Goal: Transaction & Acquisition: Purchase product/service

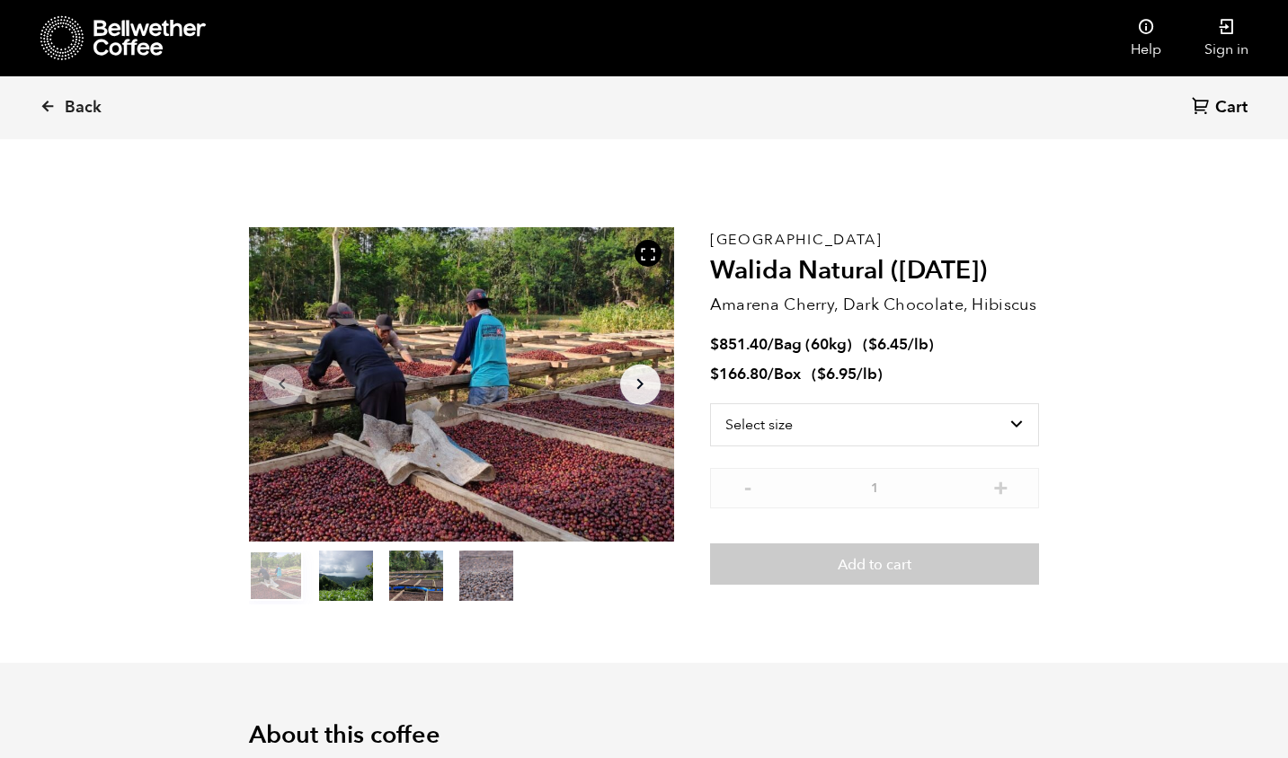
scroll to position [782, 957]
click at [40, 99] on icon at bounding box center [48, 106] width 16 height 16
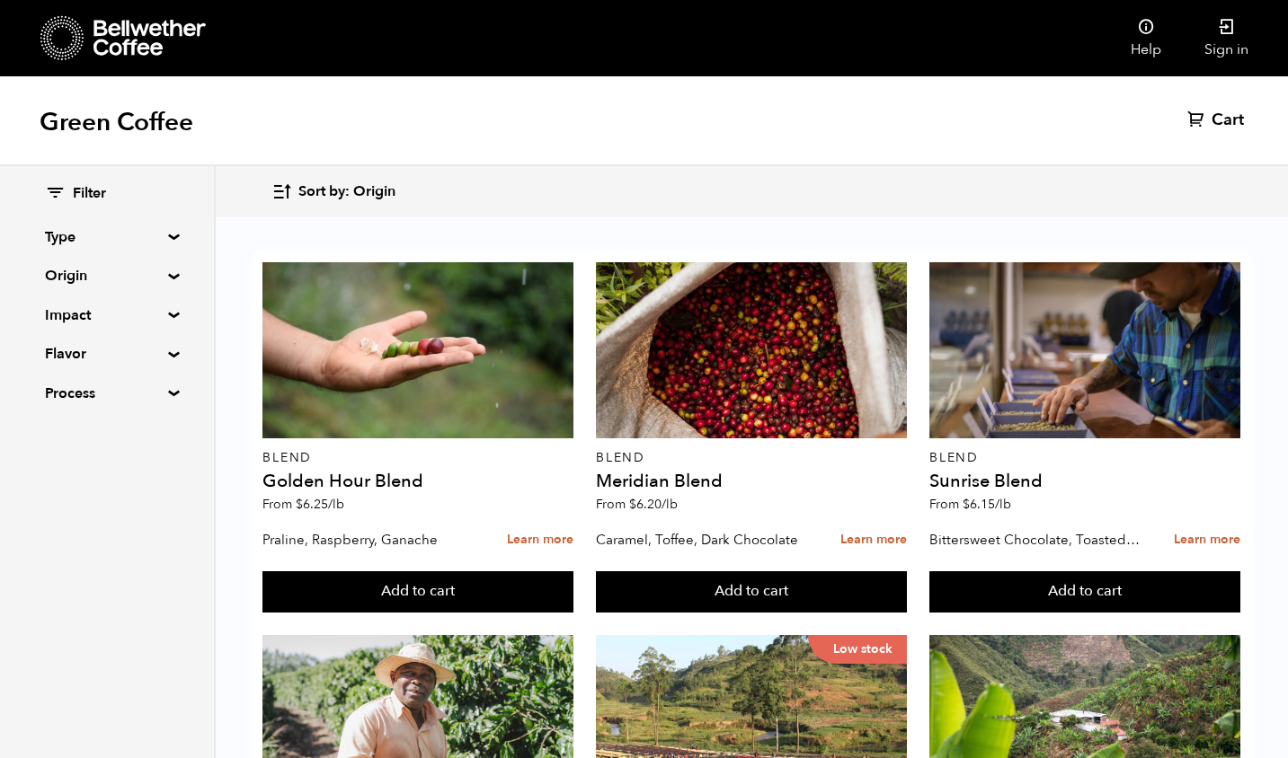
click at [72, 270] on summary "Origin" at bounding box center [107, 276] width 124 height 22
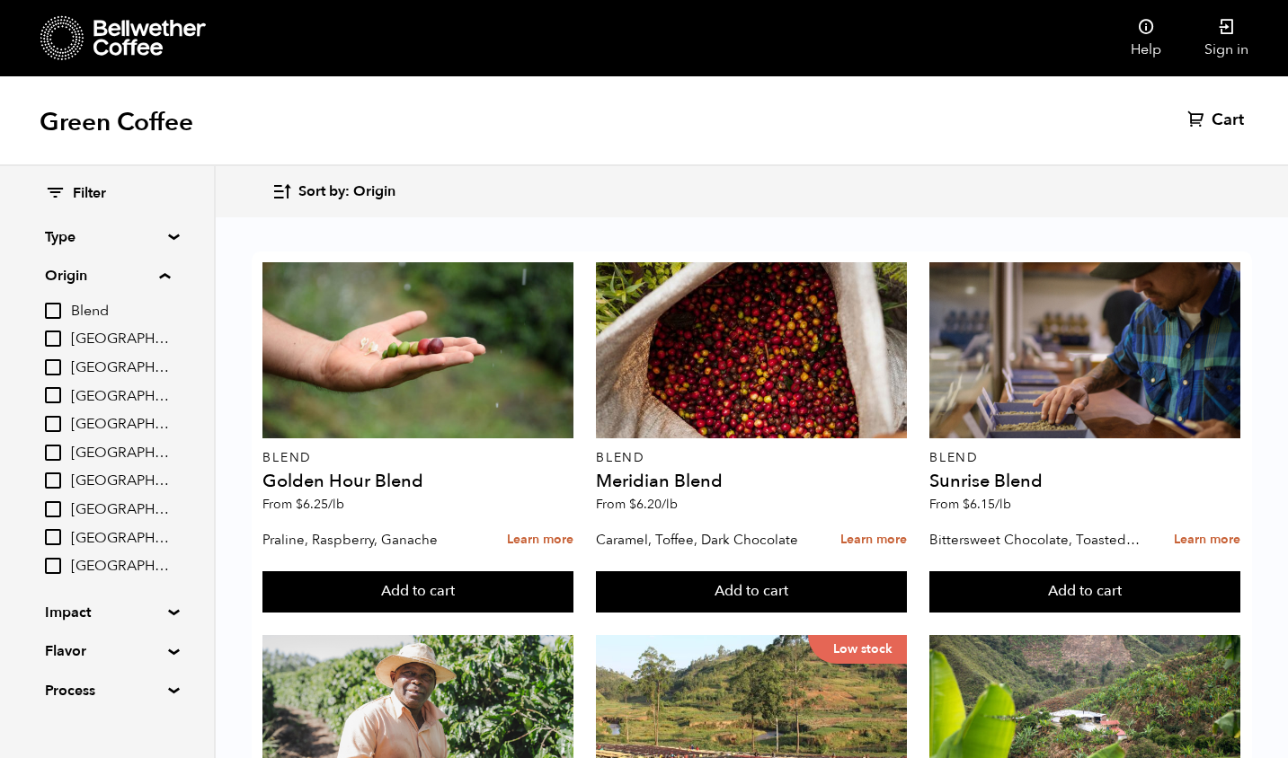
click at [55, 420] on input "[GEOGRAPHIC_DATA]" at bounding box center [53, 424] width 16 height 16
checkbox input "true"
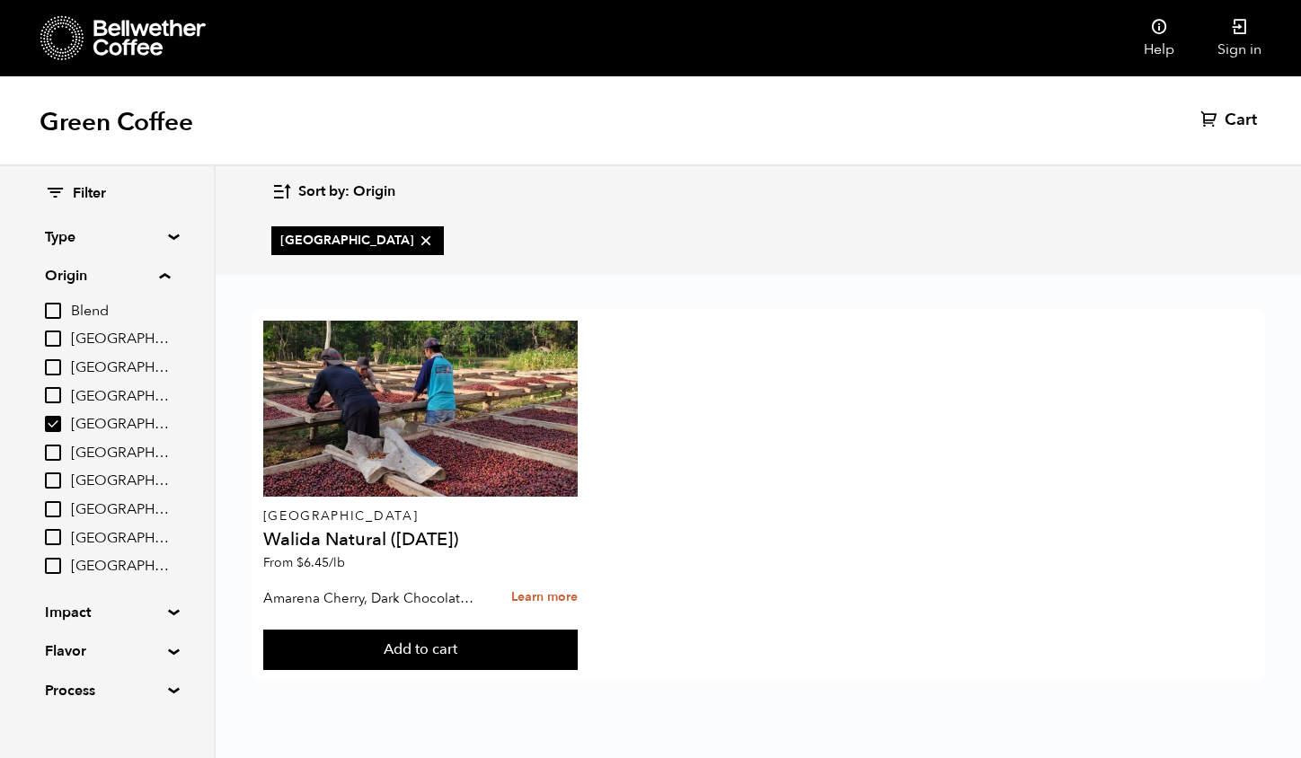
click at [58, 455] on input "[GEOGRAPHIC_DATA]" at bounding box center [53, 453] width 16 height 16
checkbox input "true"
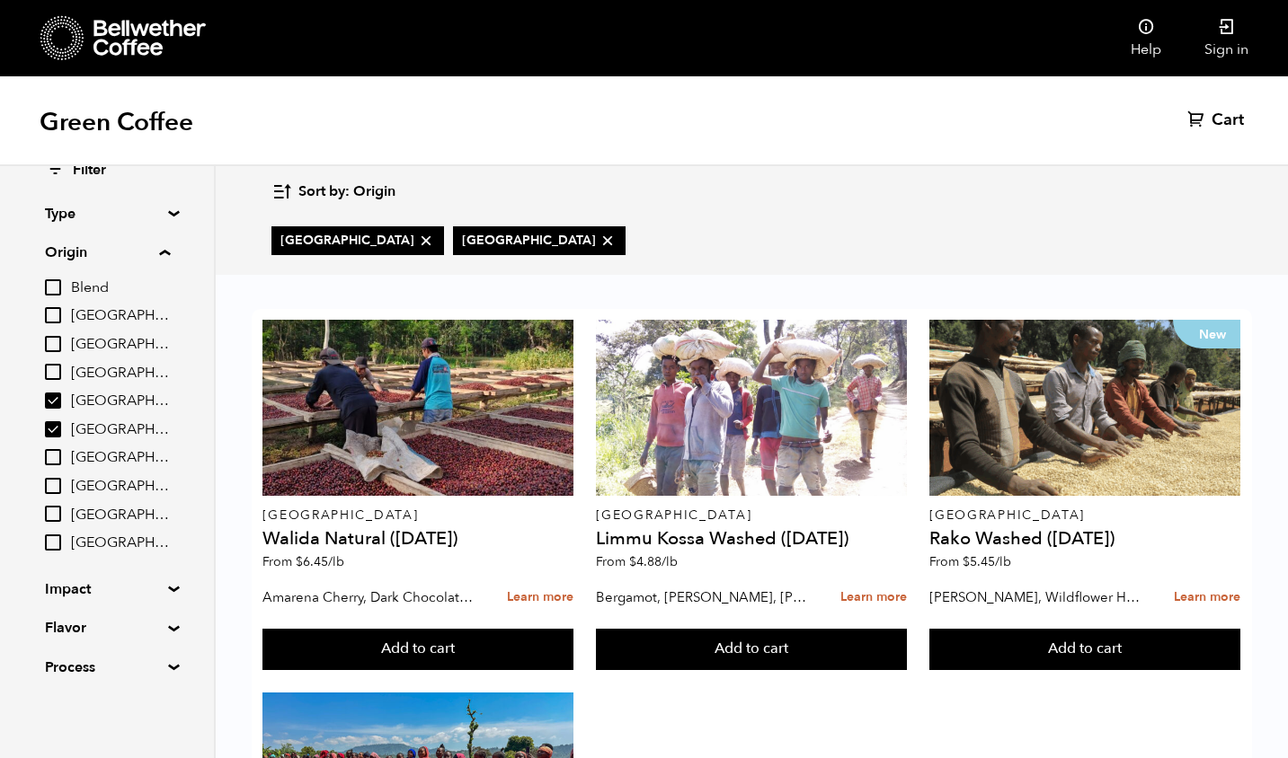
click at [53, 373] on input "[GEOGRAPHIC_DATA]" at bounding box center [53, 372] width 16 height 16
checkbox input "true"
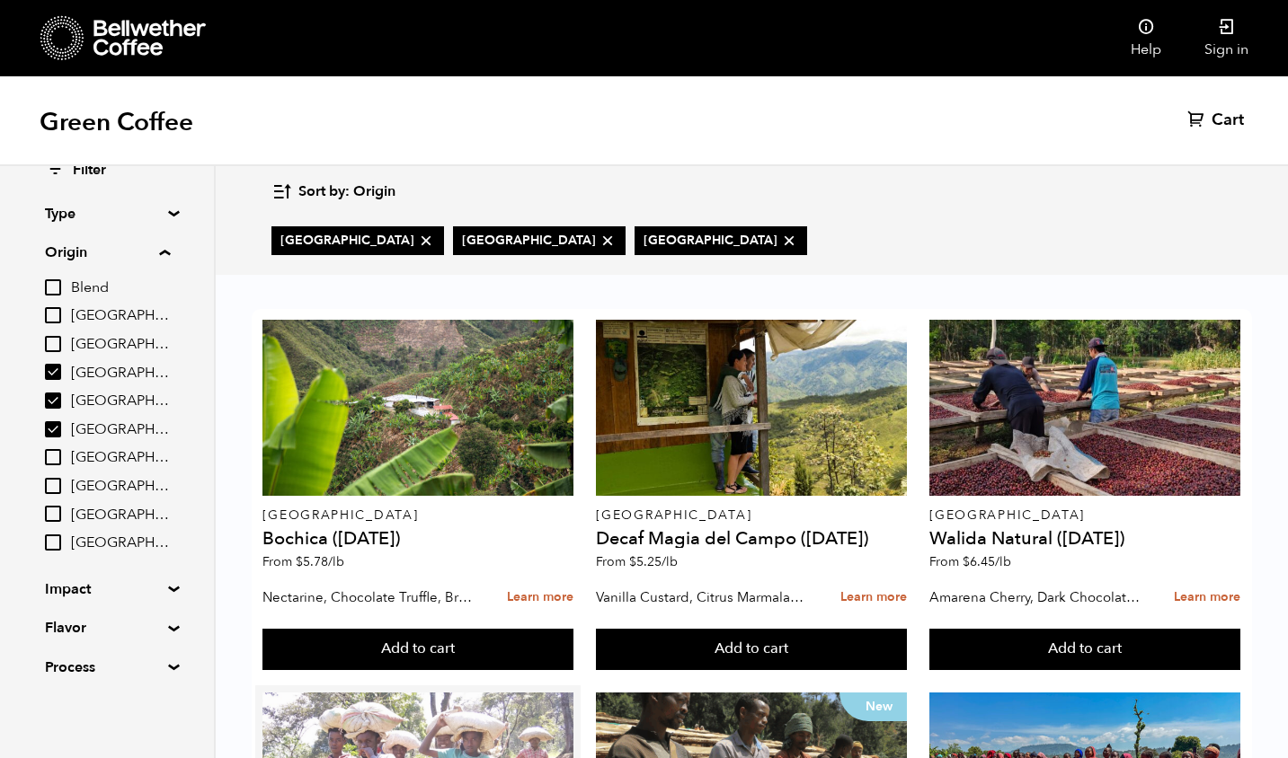
scroll to position [341, 0]
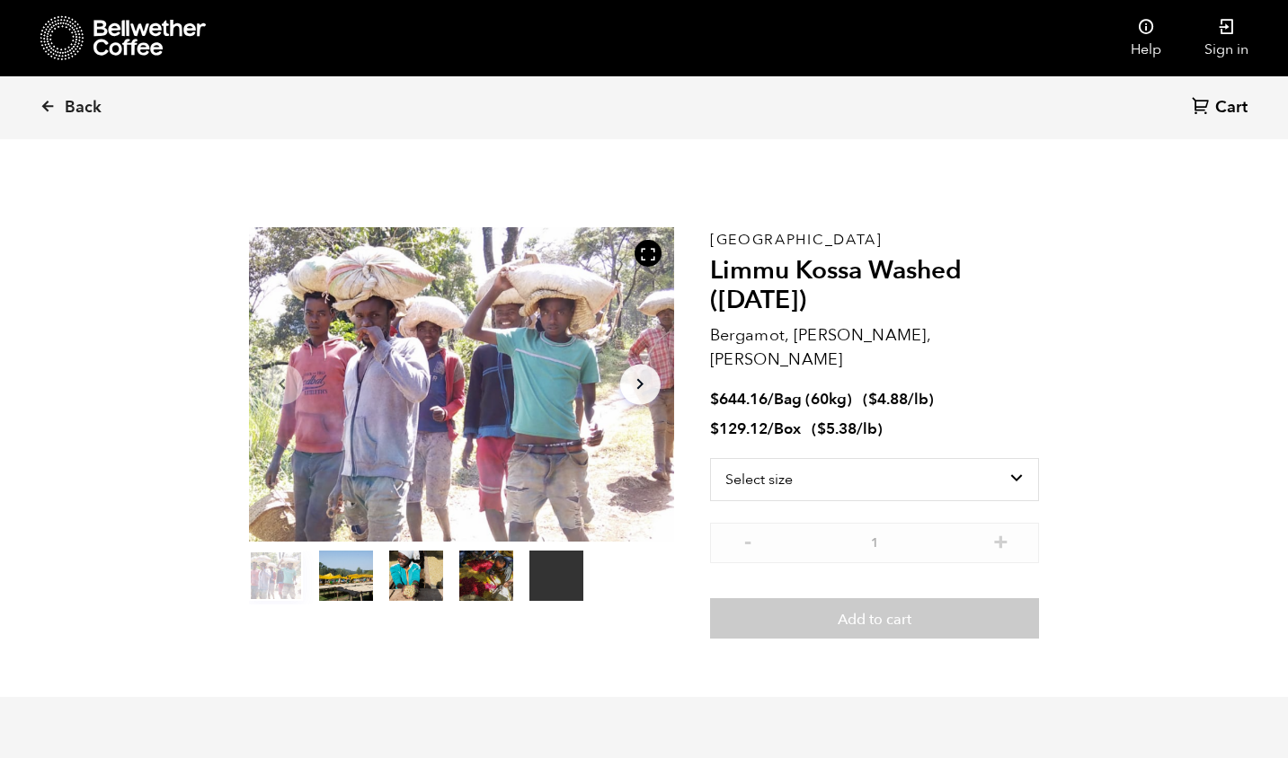
scroll to position [782, 957]
click at [954, 458] on select "Select size Bag (60kg) (132 lbs) Box (24 lbs)" at bounding box center [875, 479] width 330 height 43
click at [943, 458] on select "Select size Bag (60kg) (132 lbs) Box (24 lbs)" at bounding box center [875, 479] width 330 height 43
click at [726, 458] on select "Select size Bag (60kg) (132 lbs) Box (24 lbs)" at bounding box center [875, 479] width 330 height 43
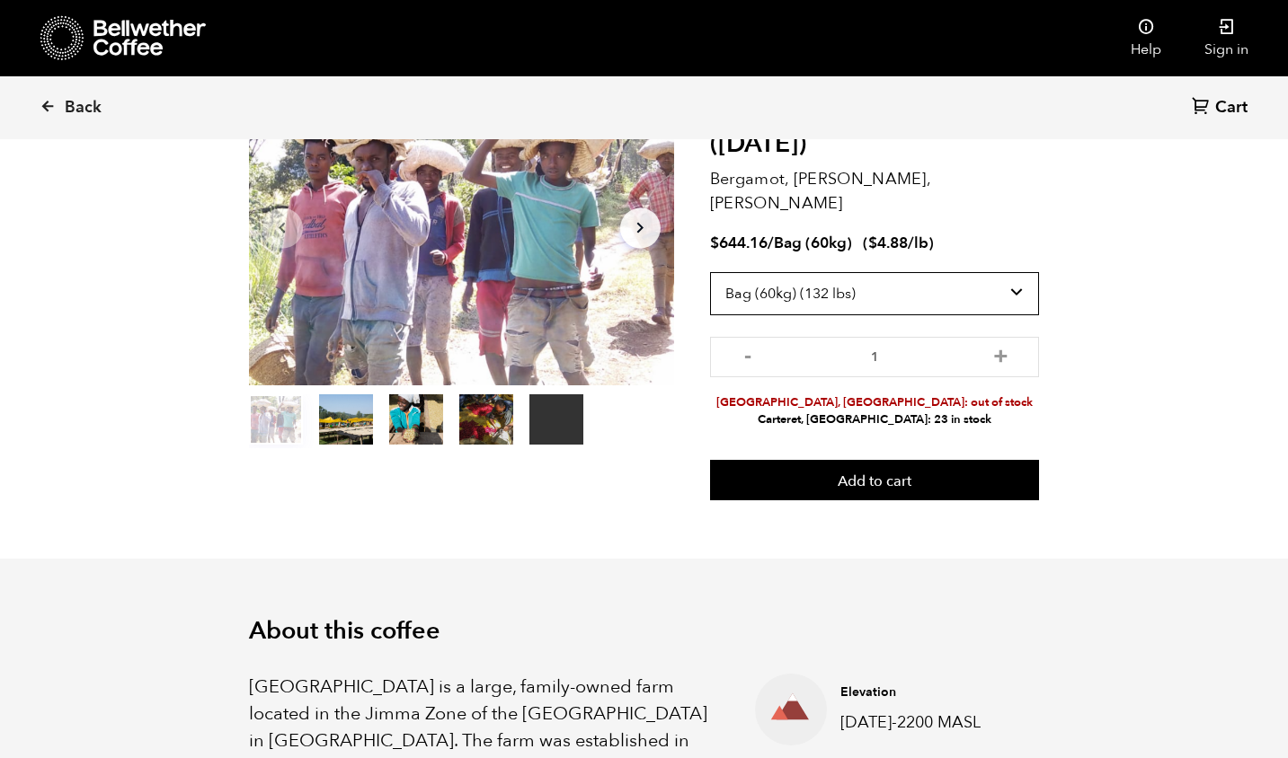
scroll to position [119, 0]
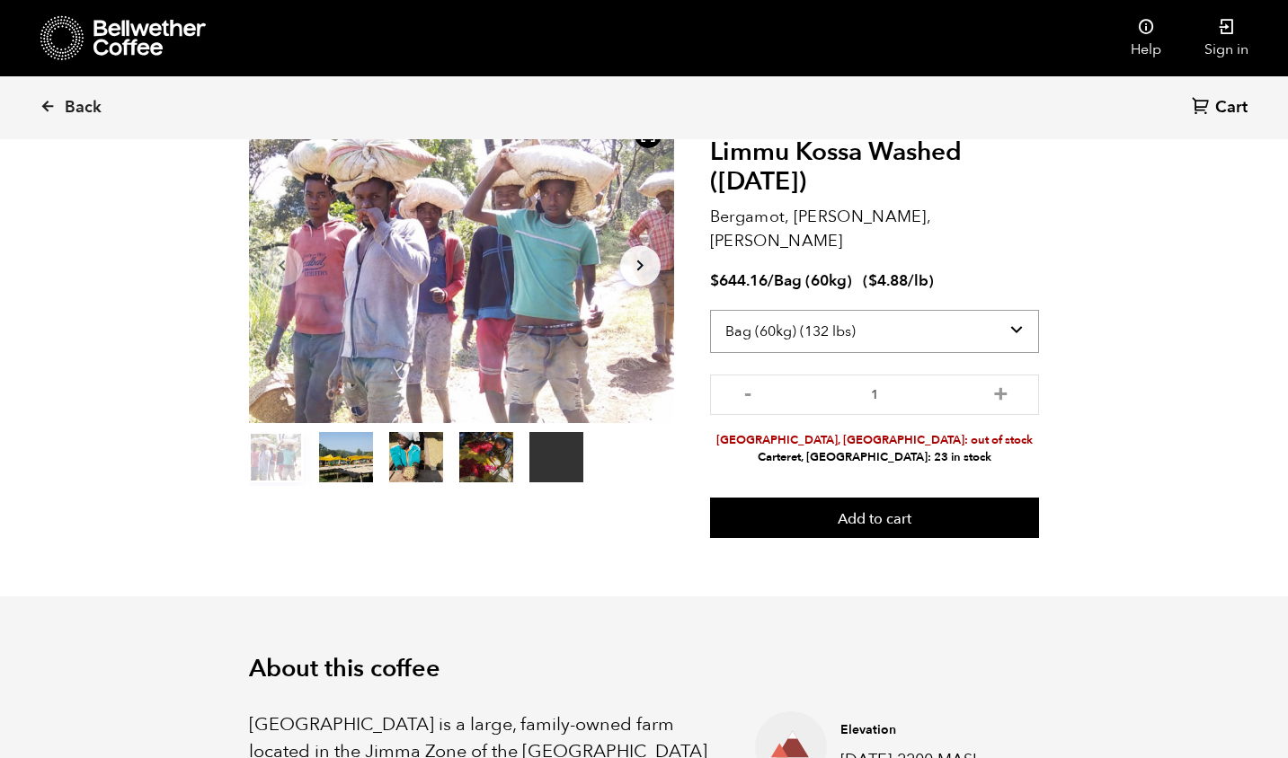
click at [922, 310] on select "Select size Bag (60kg) (132 lbs) Box (24 lbs)" at bounding box center [875, 331] width 330 height 43
select select "box"
click at [726, 310] on select "Select size Bag (60kg) (132 lbs) Box (24 lbs)" at bounding box center [875, 331] width 330 height 43
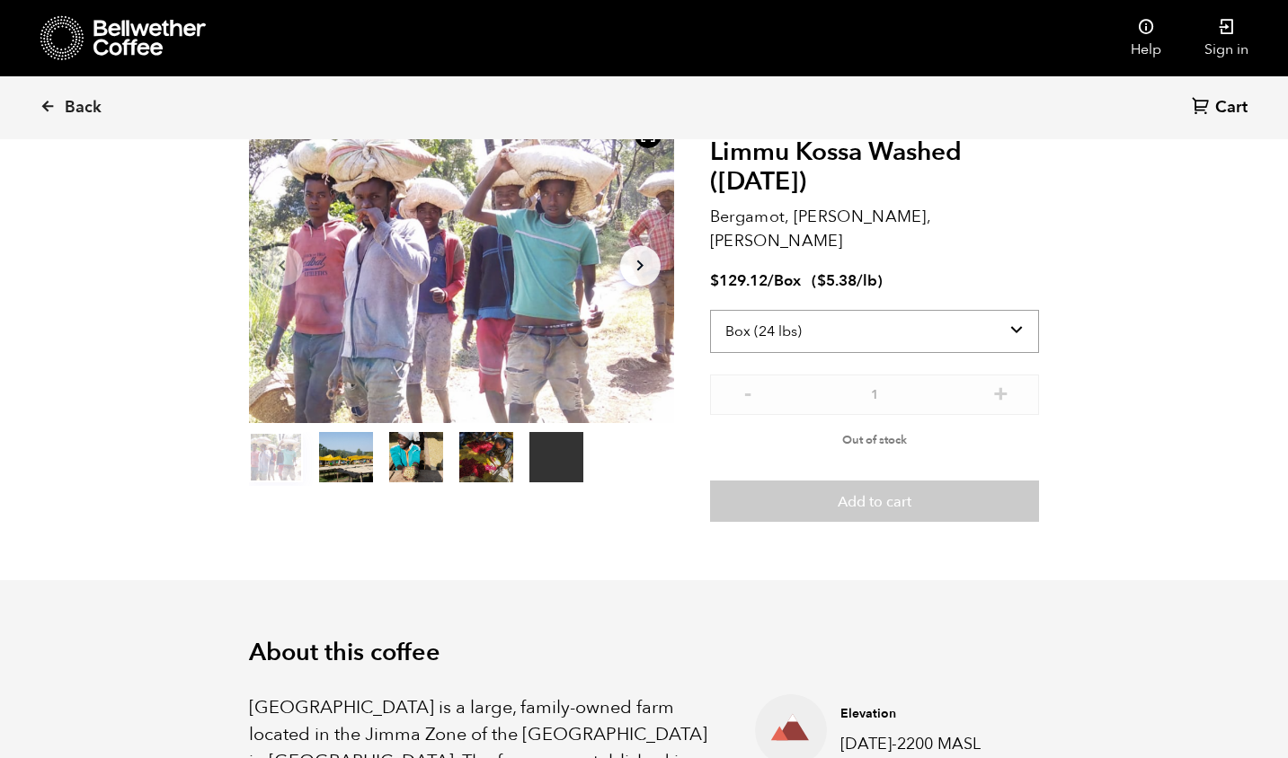
scroll to position [733, 0]
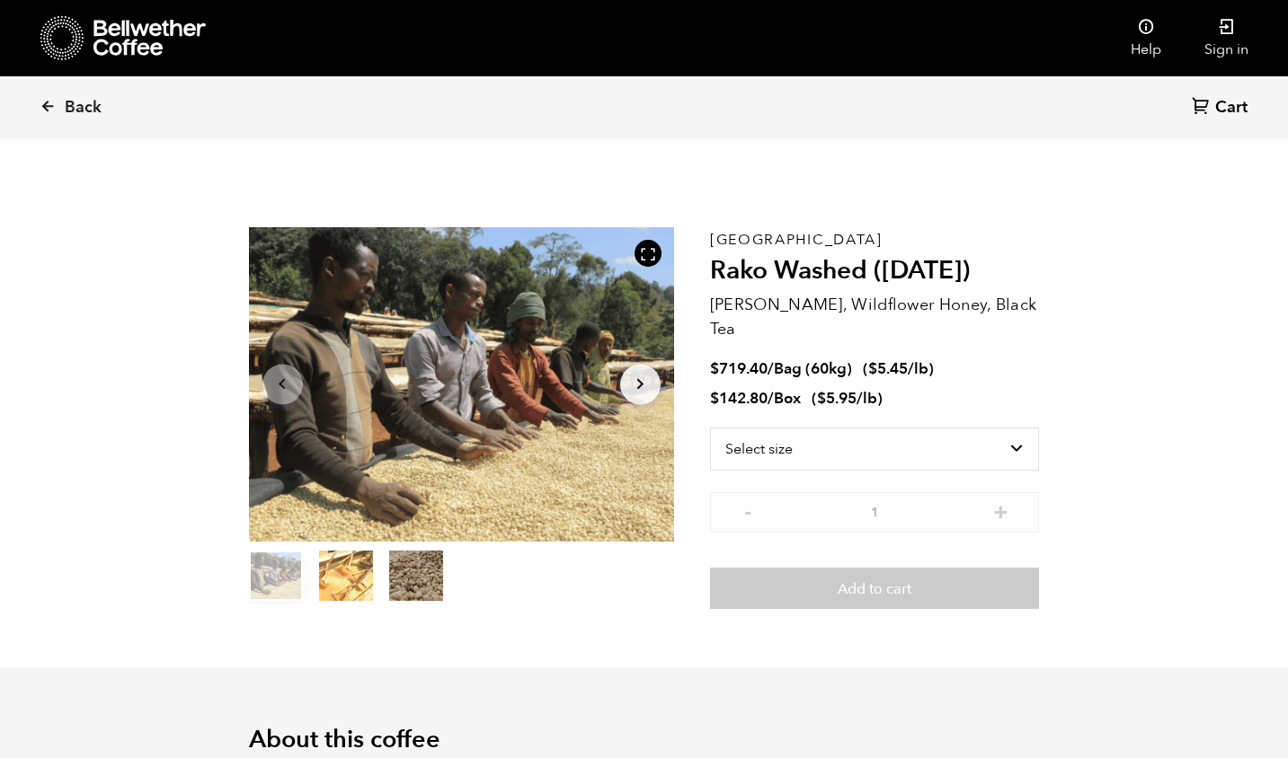
scroll to position [782, 957]
click at [894, 444] on select "Select size Bag (60kg) (132 lbs) Box (24 lbs)" at bounding box center [875, 449] width 330 height 43
click at [726, 428] on select "Select size Bag (60kg) (132 lbs) Box (24 lbs)" at bounding box center [875, 449] width 330 height 43
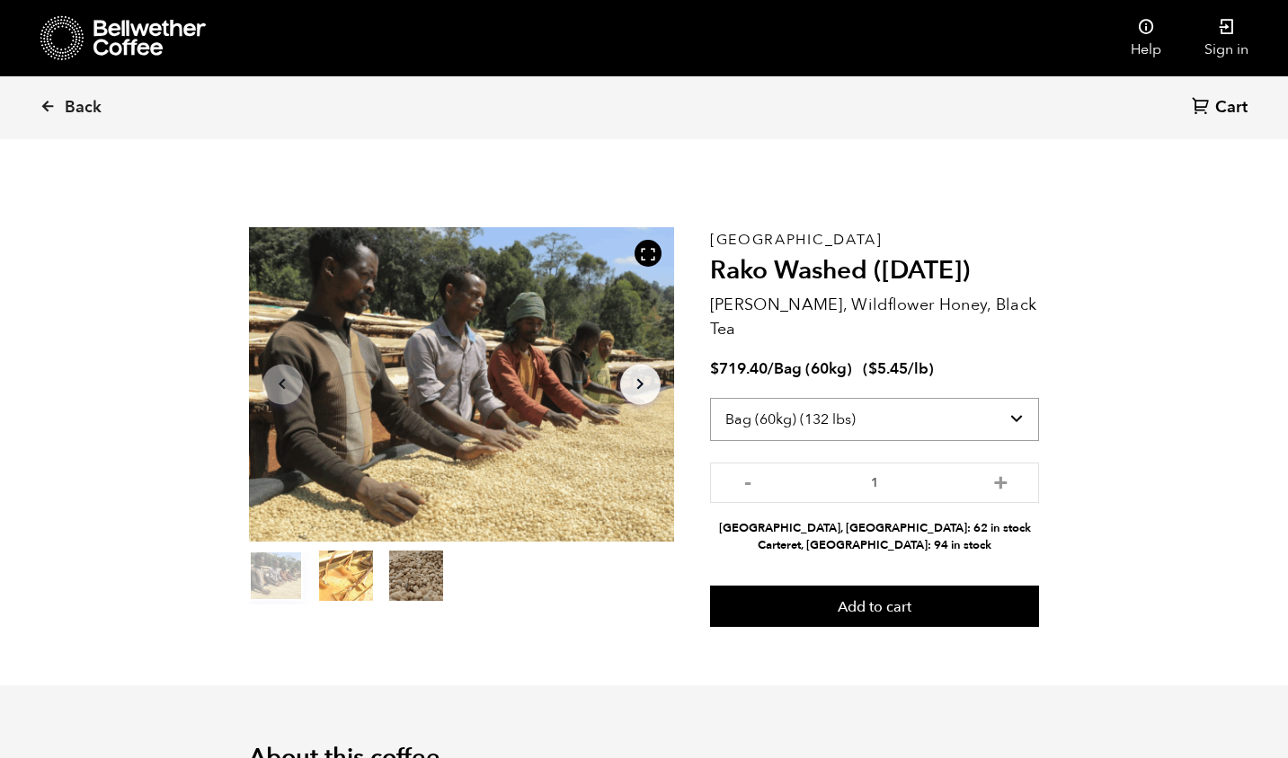
click at [900, 398] on select "Select size Bag (60kg) (132 lbs) Box (24 lbs)" at bounding box center [875, 419] width 330 height 43
select select "box"
click at [726, 398] on select "Select size Bag (60kg) (132 lbs) Box (24 lbs)" at bounding box center [875, 419] width 330 height 43
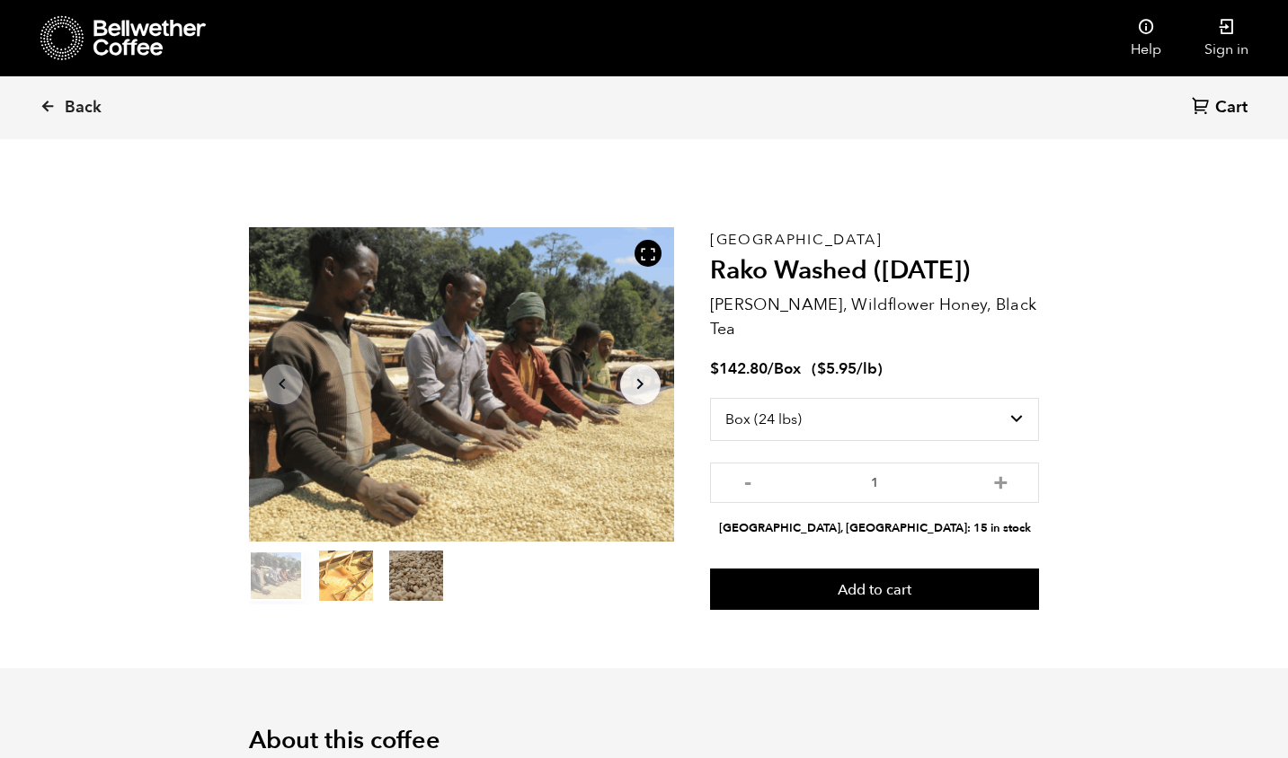
click at [319, 571] on button "item 1" at bounding box center [346, 579] width 54 height 50
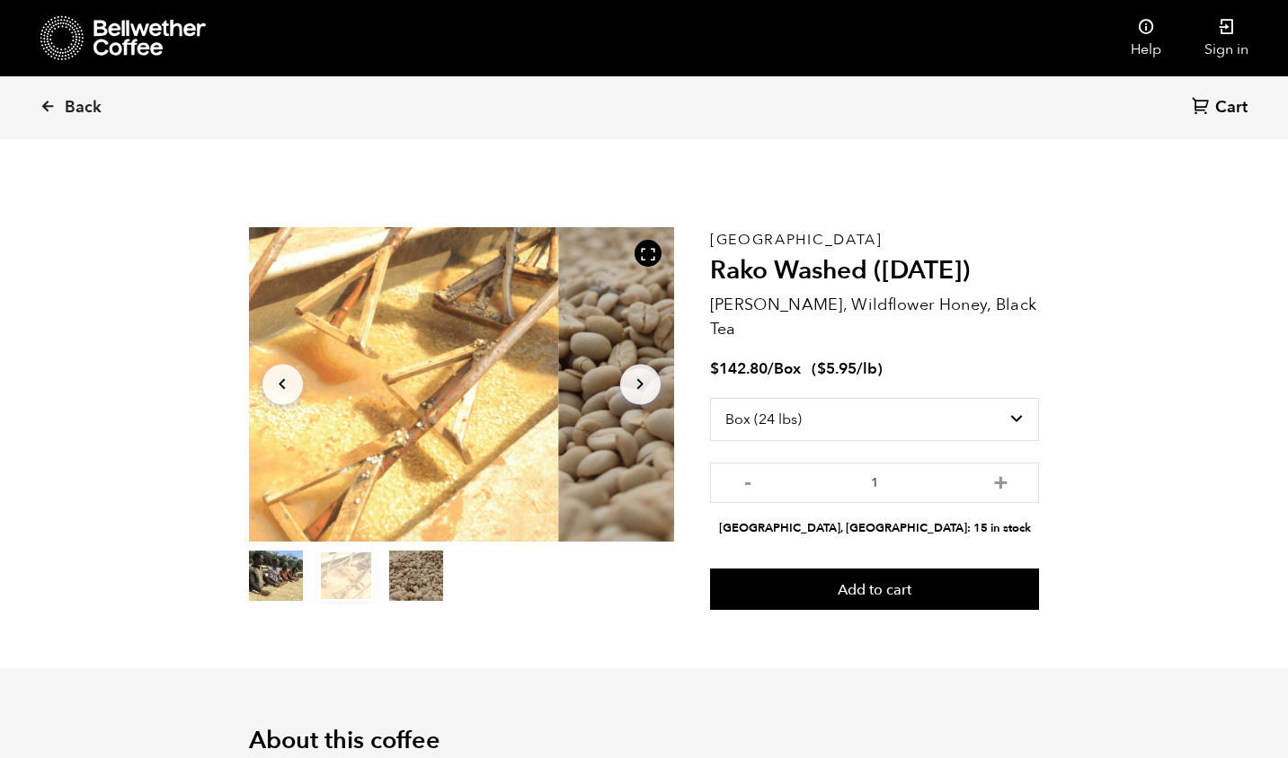
click at [389, 578] on button "item 2" at bounding box center [416, 579] width 54 height 50
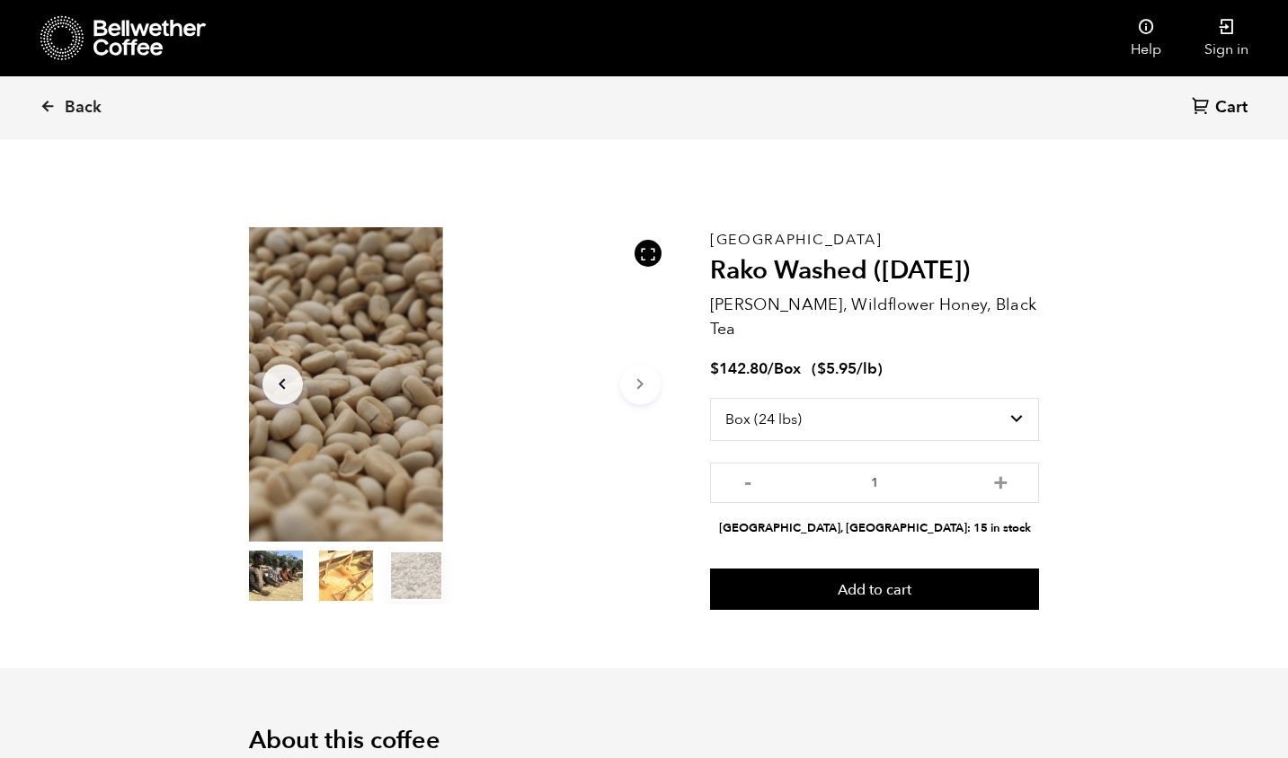
click at [249, 579] on button "item 0" at bounding box center [276, 579] width 54 height 50
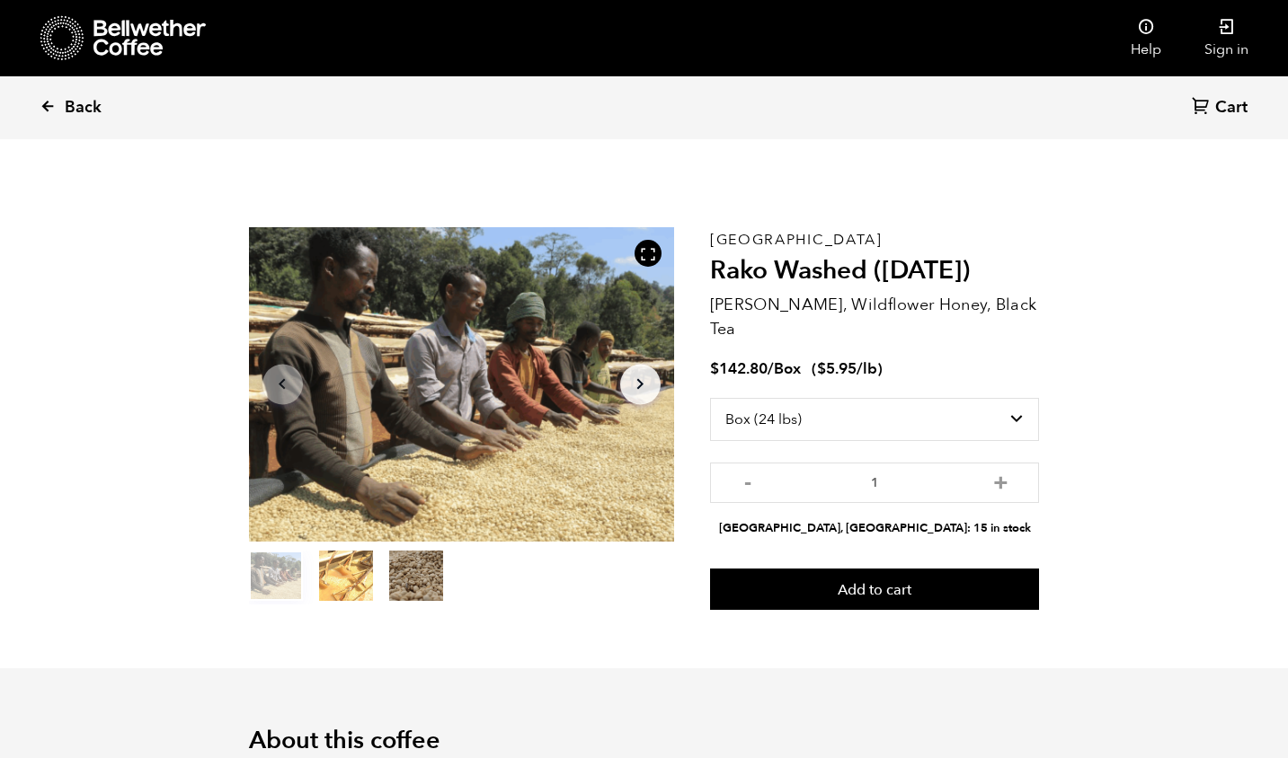
click at [56, 106] on link "Back" at bounding box center [95, 107] width 111 height 61
